Goal: Information Seeking & Learning: Learn about a topic

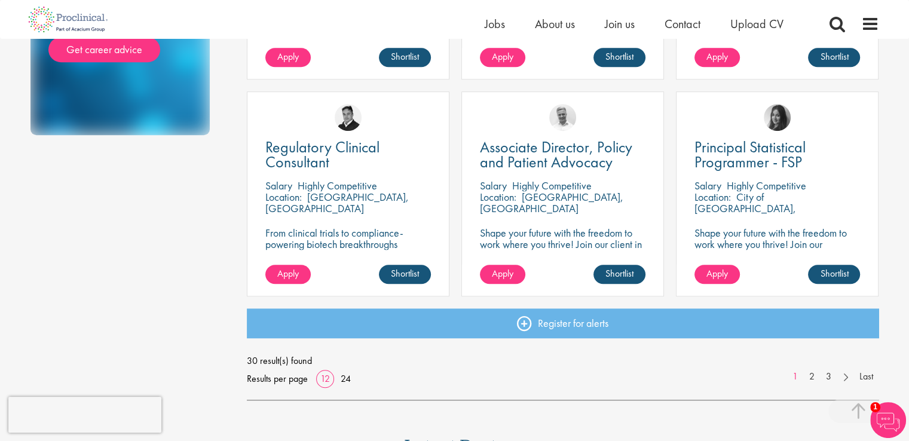
scroll to position [830, 0]
click at [814, 376] on link "2" at bounding box center [811, 376] width 17 height 14
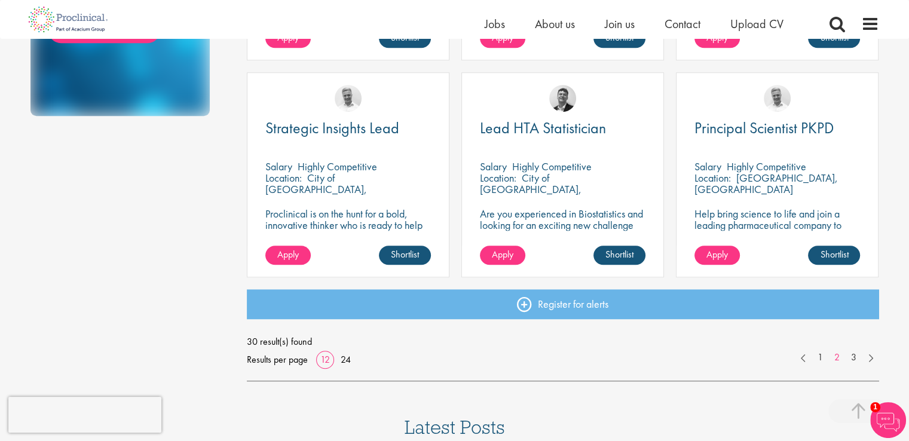
scroll to position [849, 0]
click at [850, 359] on link "3" at bounding box center [853, 357] width 17 height 14
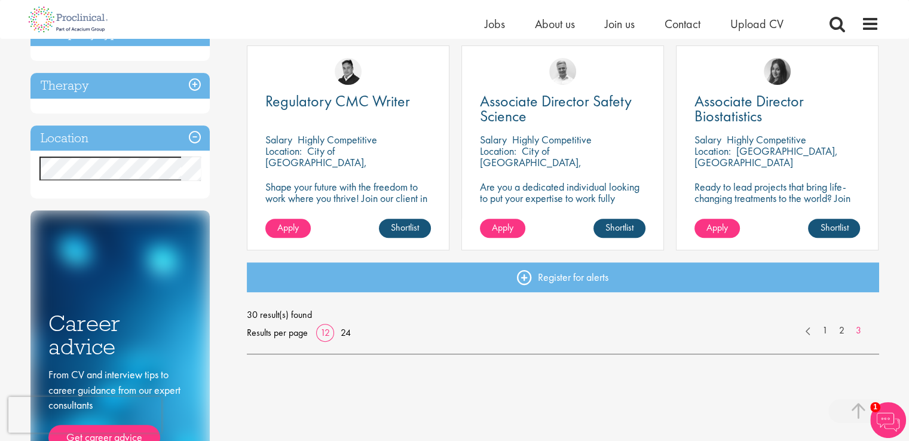
scroll to position [442, 0]
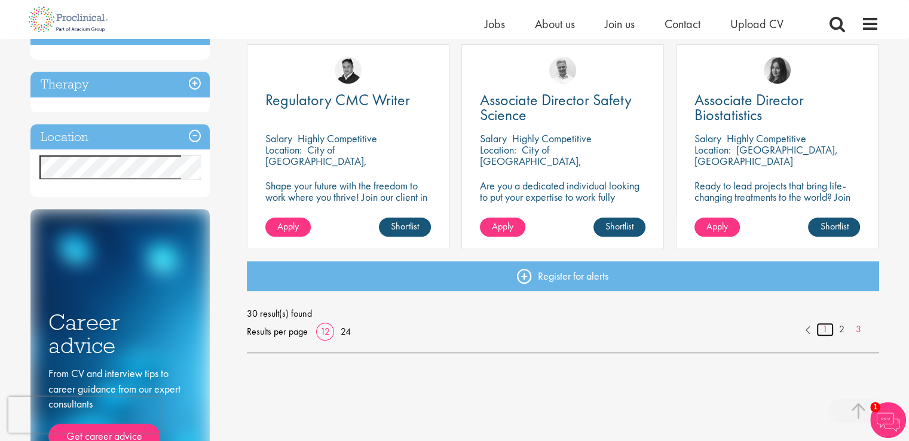
click at [823, 331] on link "1" at bounding box center [825, 330] width 17 height 14
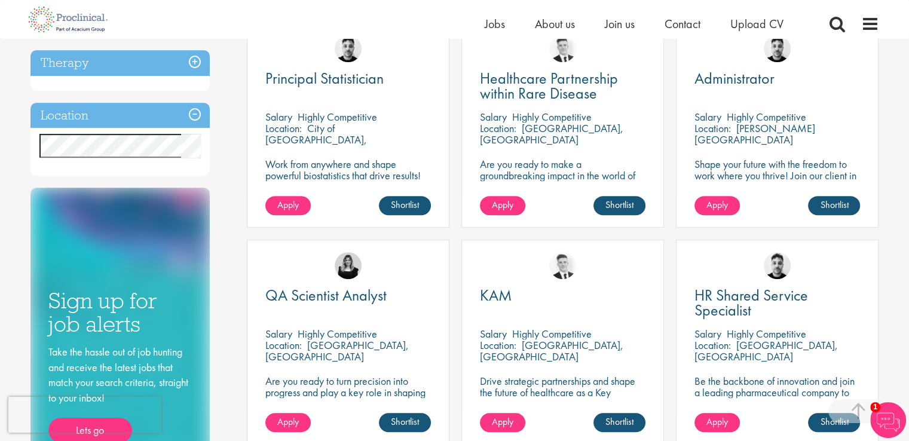
scroll to position [464, 0]
click at [498, 299] on span "KAM" at bounding box center [496, 295] width 32 height 20
